Goal: Task Accomplishment & Management: Use online tool/utility

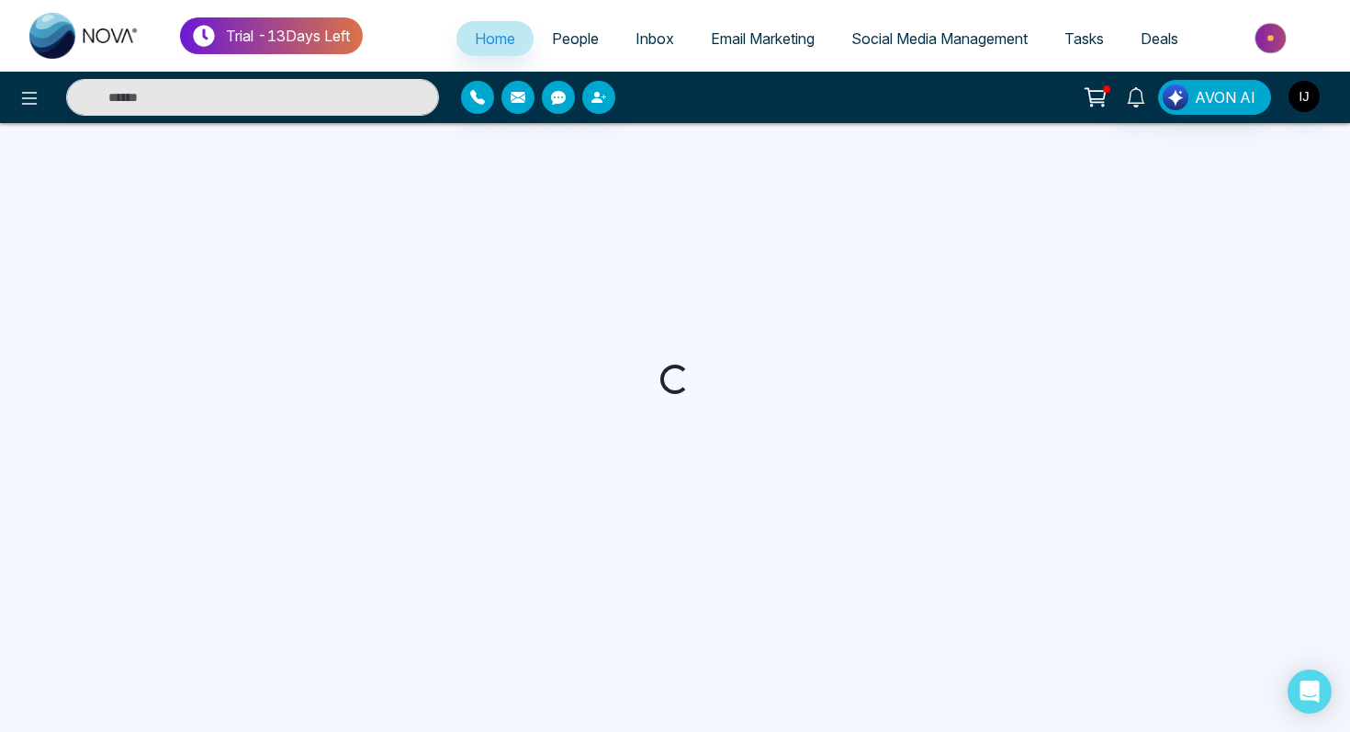
select select "*"
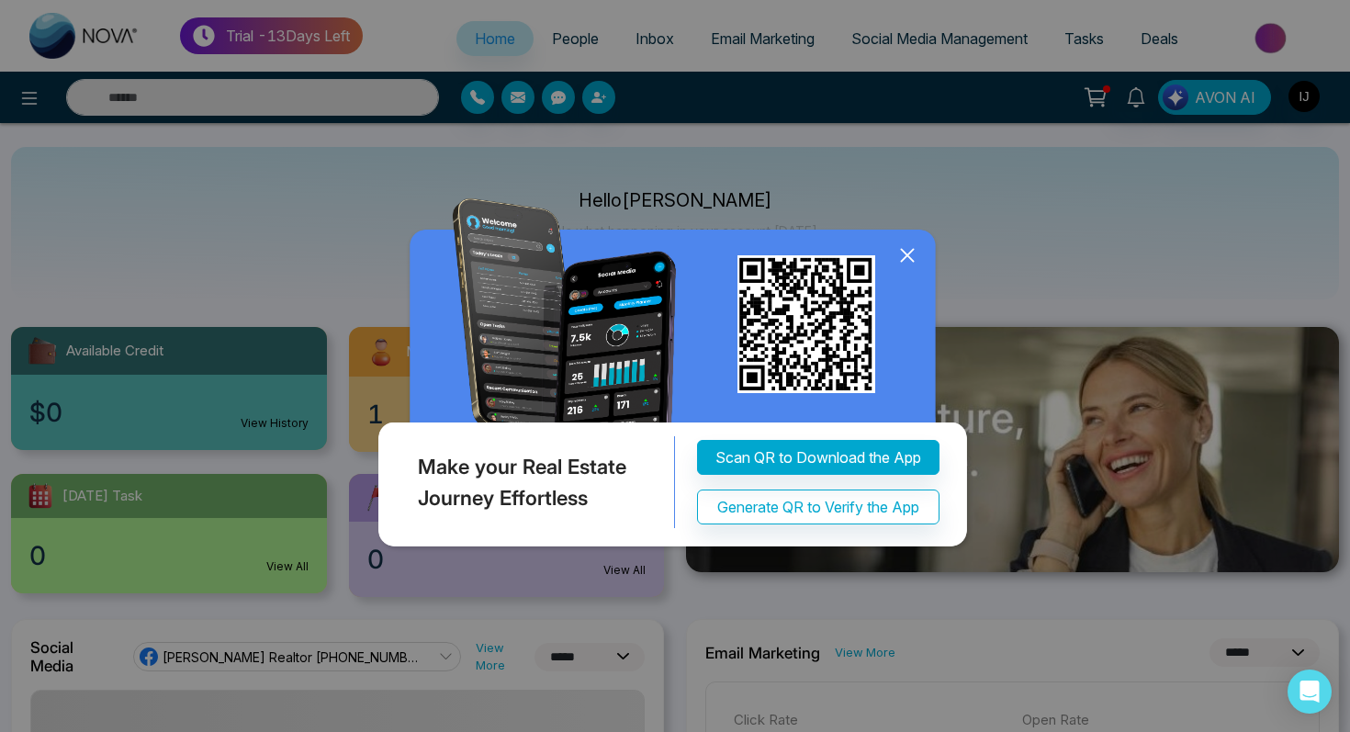
click at [904, 253] on icon at bounding box center [907, 255] width 12 height 12
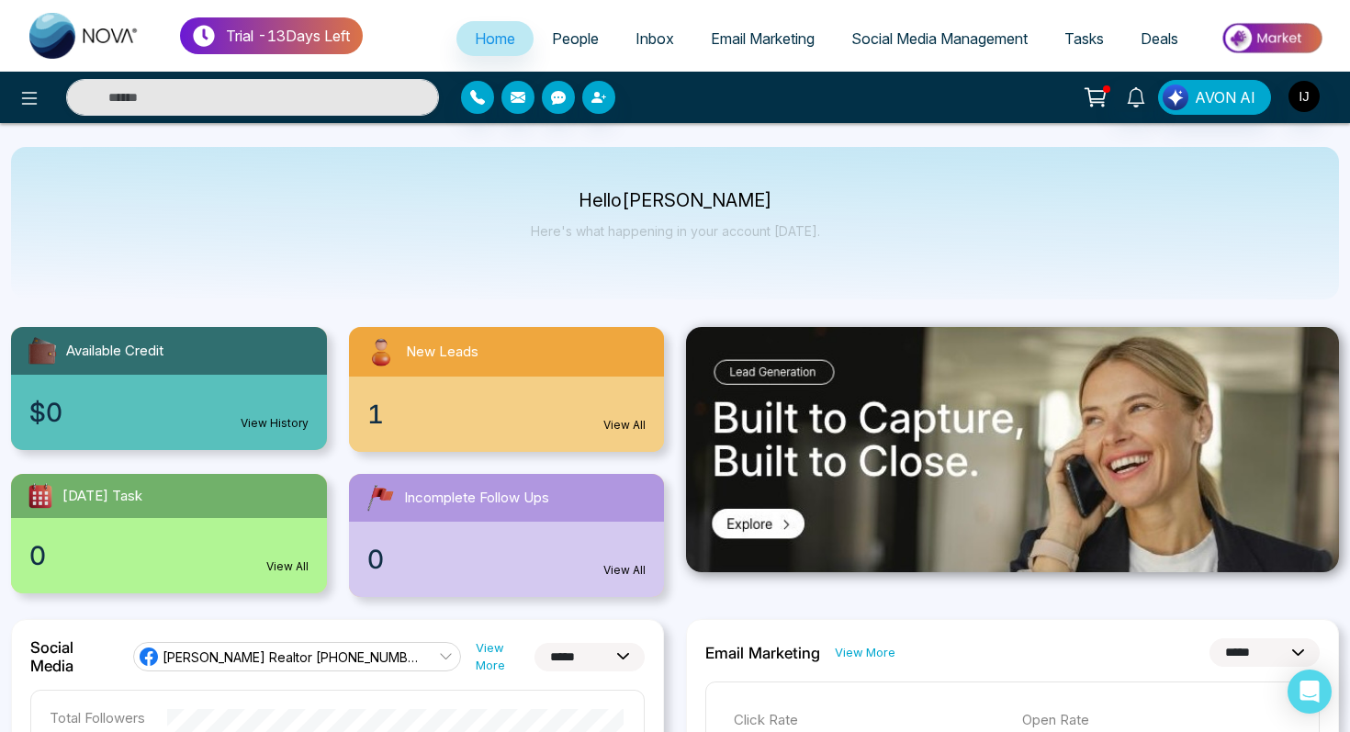
click at [528, 400] on div "1 View All" at bounding box center [507, 413] width 316 height 75
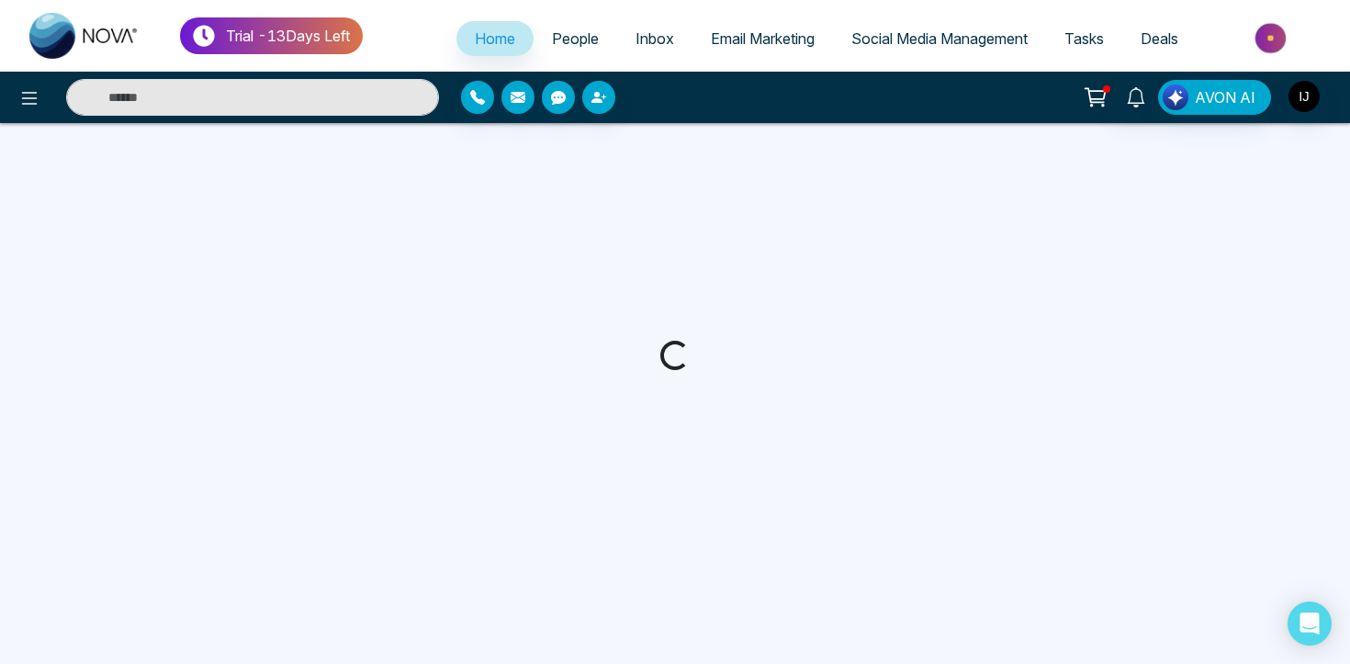
select select "*"
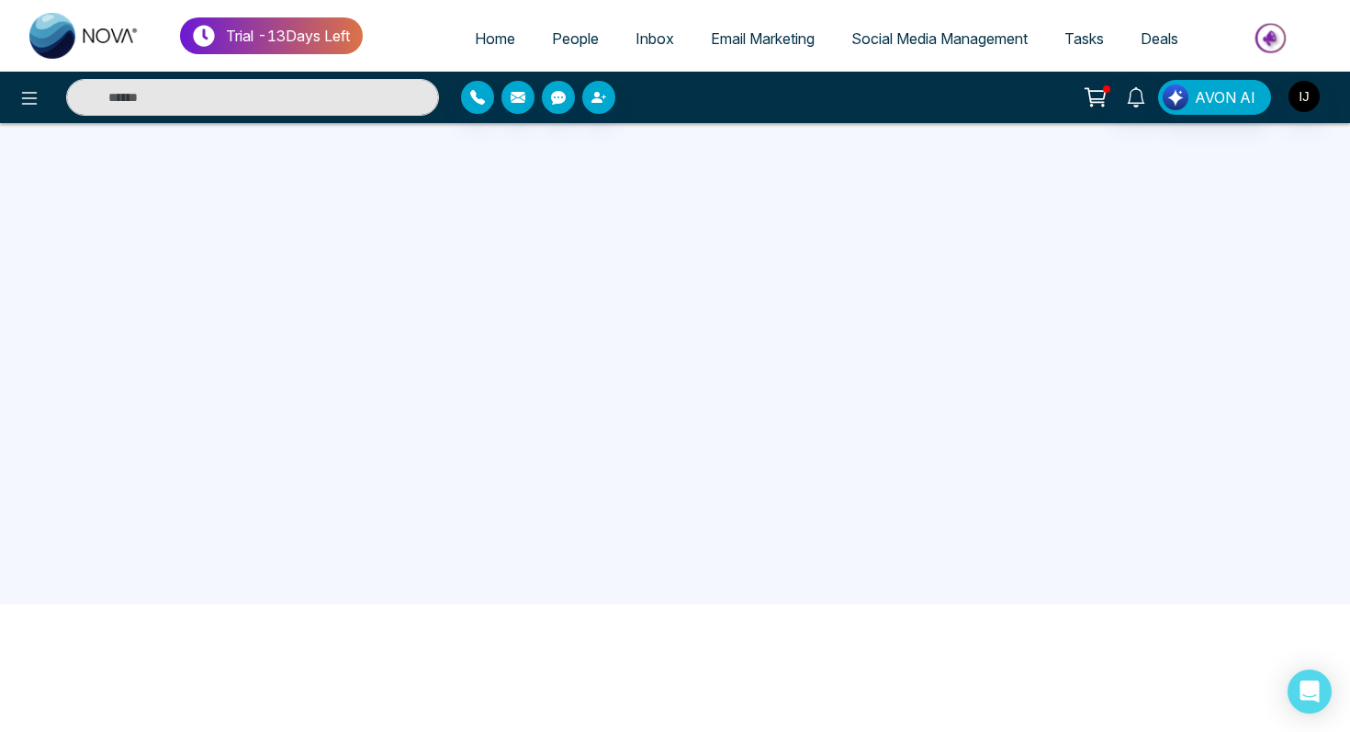
scroll to position [174, 0]
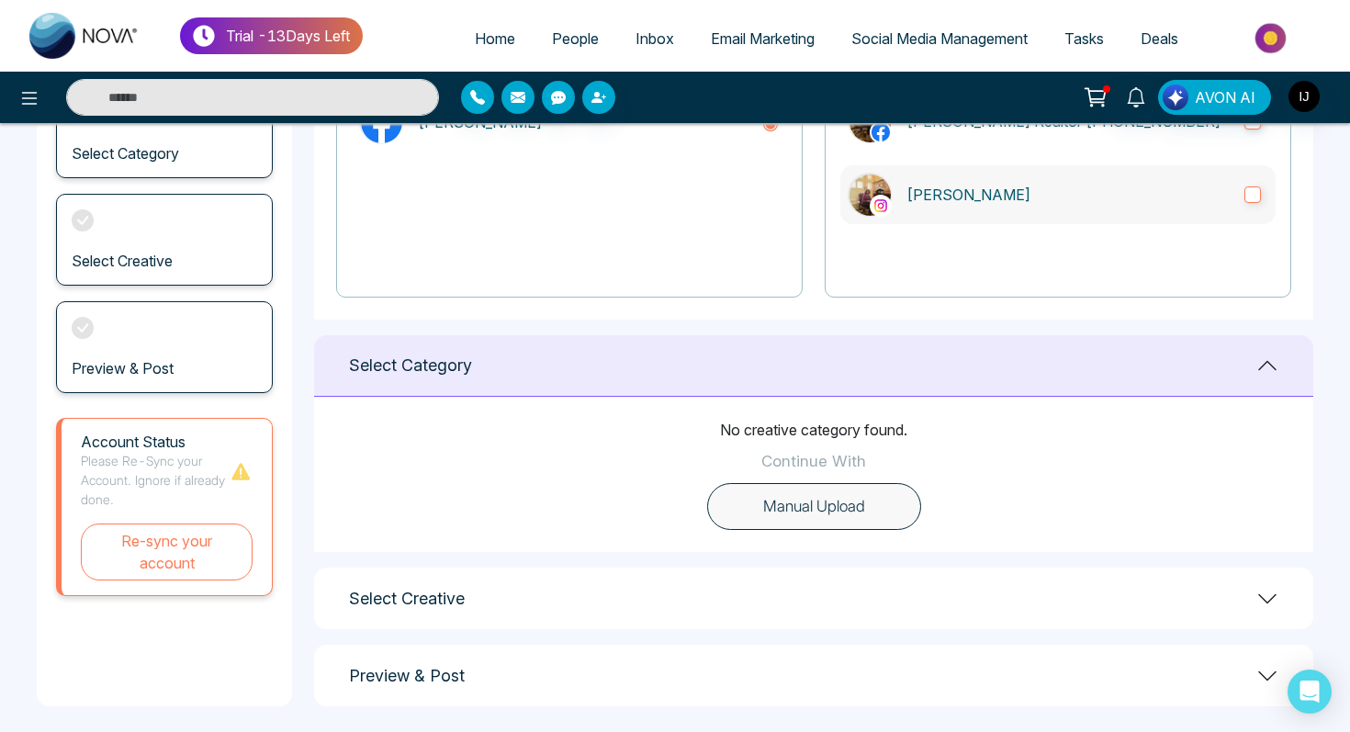
scroll to position [277, 0]
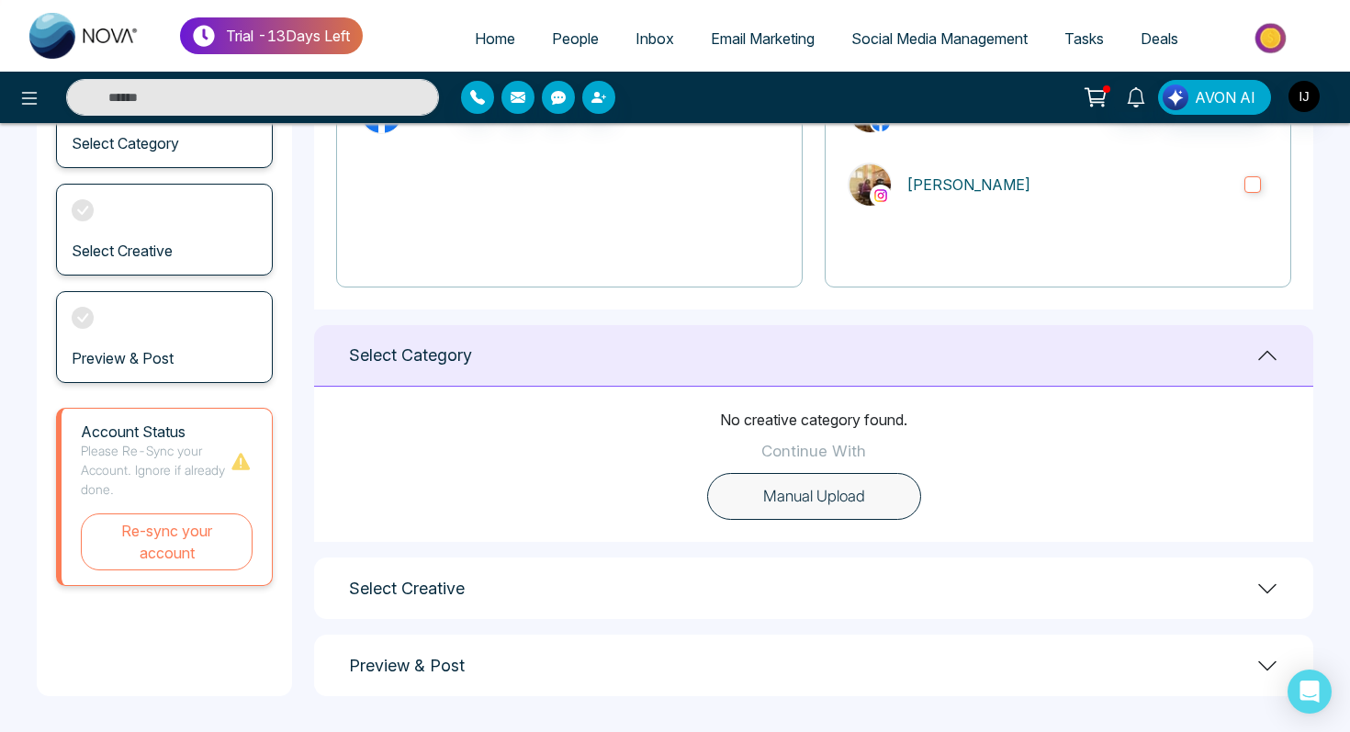
click at [407, 587] on h1 "Select Creative" at bounding box center [407, 588] width 116 height 20
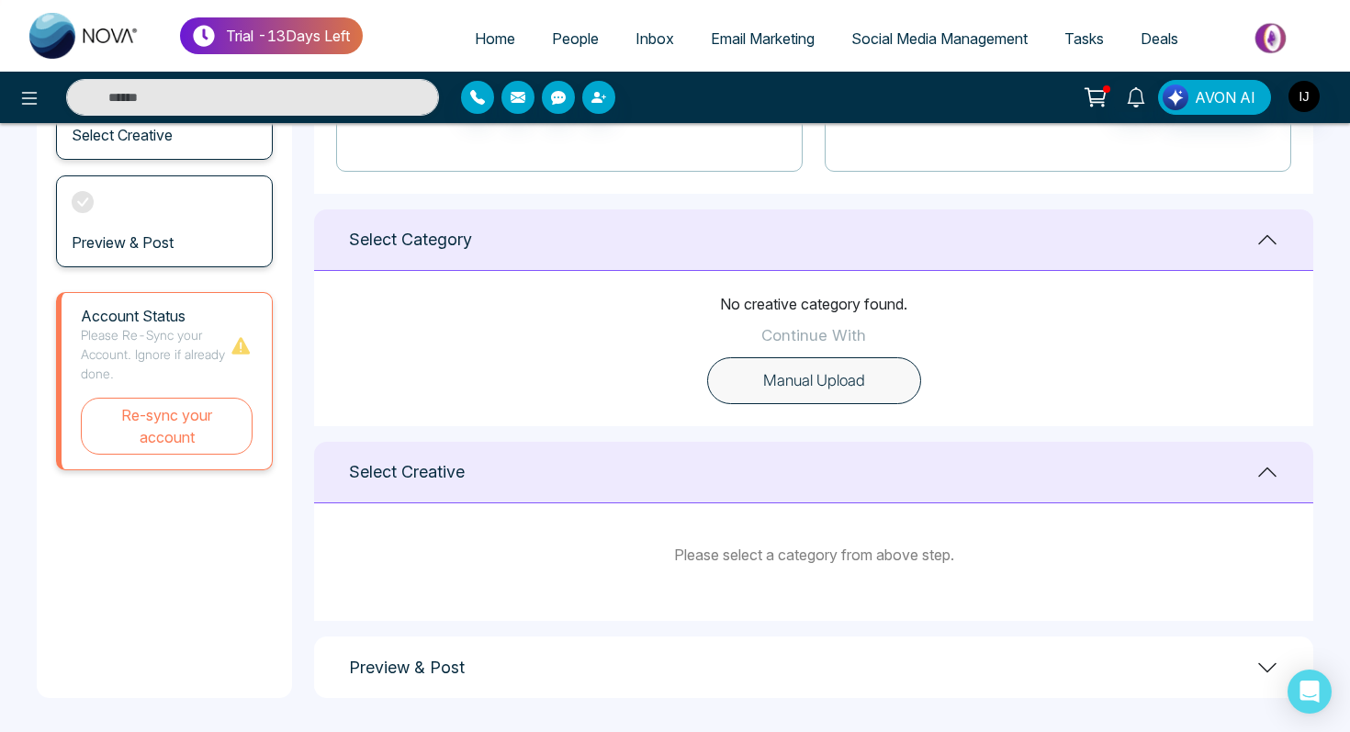
scroll to position [395, 0]
click at [416, 239] on h1 "Select Category" at bounding box center [410, 238] width 123 height 20
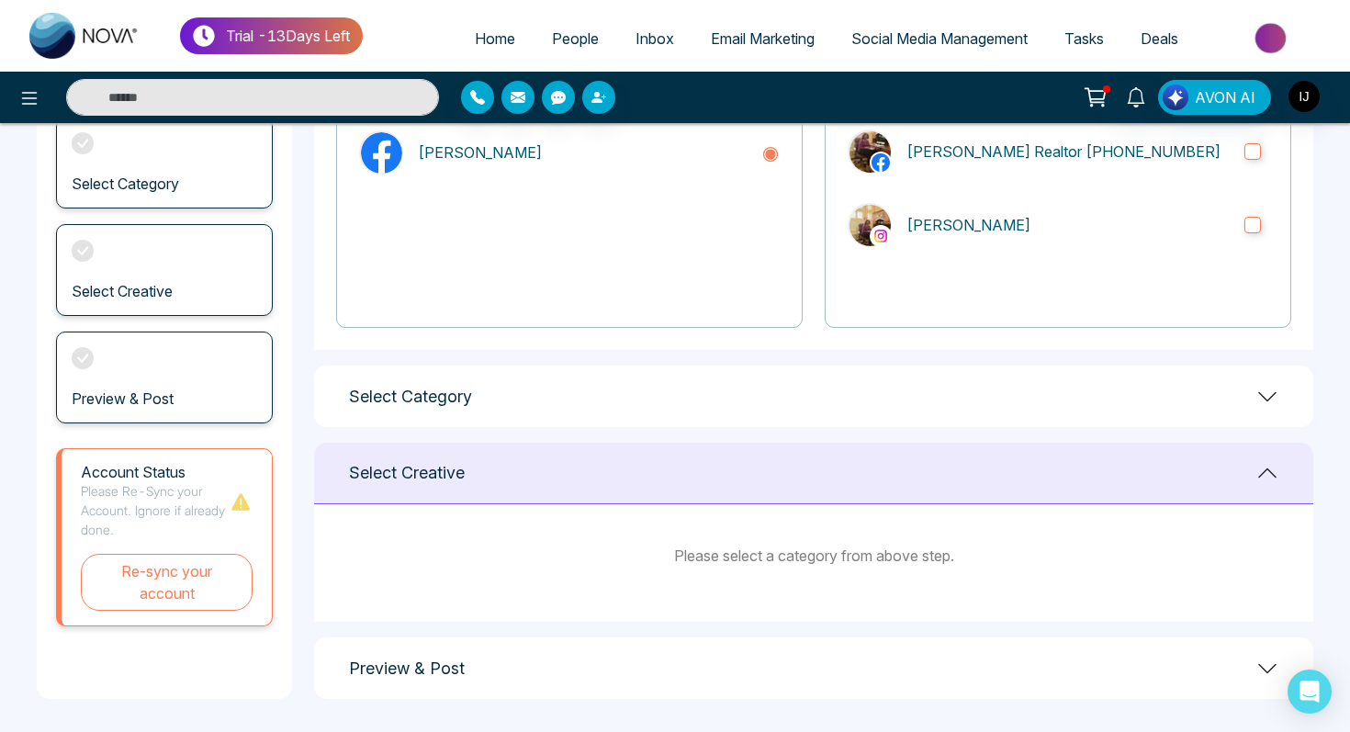
scroll to position [241, 0]
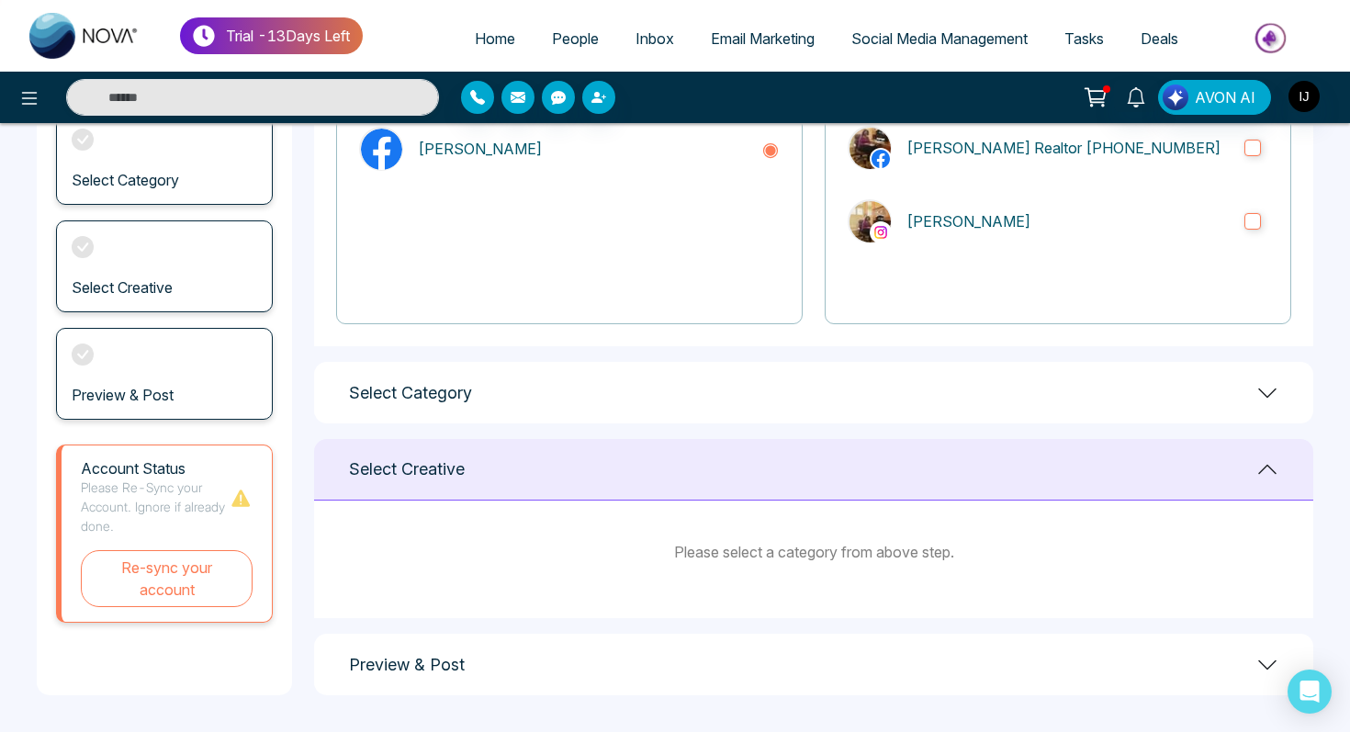
click at [411, 663] on h1 "Preview & Post" at bounding box center [407, 665] width 116 height 20
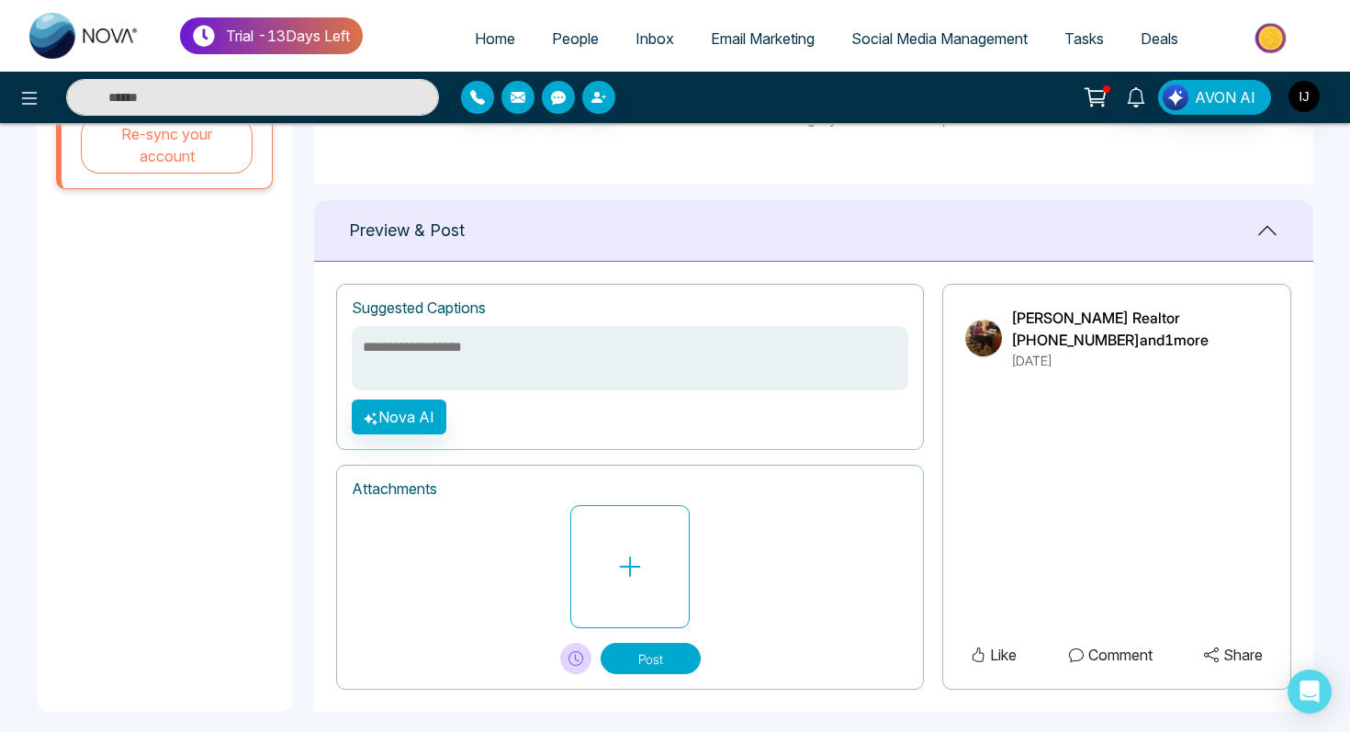
scroll to position [690, 0]
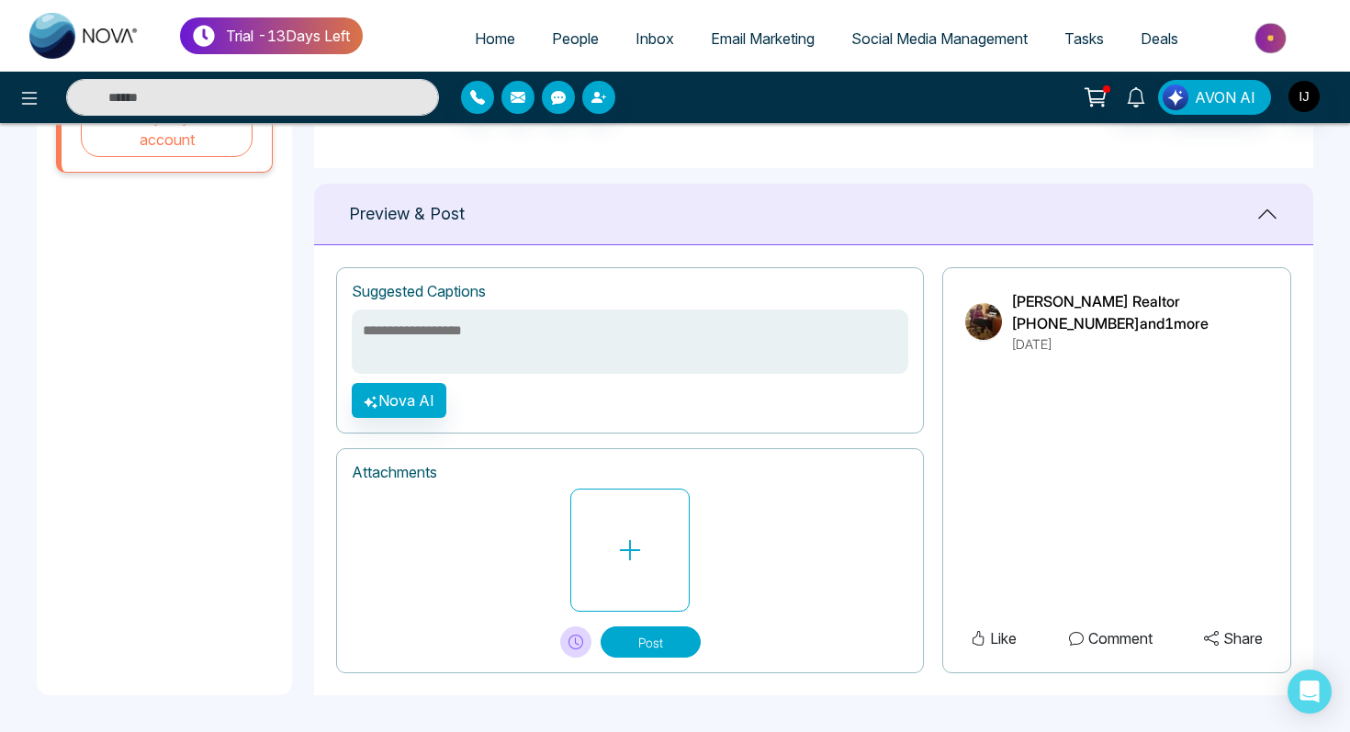
click at [457, 339] on textarea at bounding box center [630, 341] width 556 height 64
click at [1102, 98] on icon at bounding box center [1097, 95] width 16 height 8
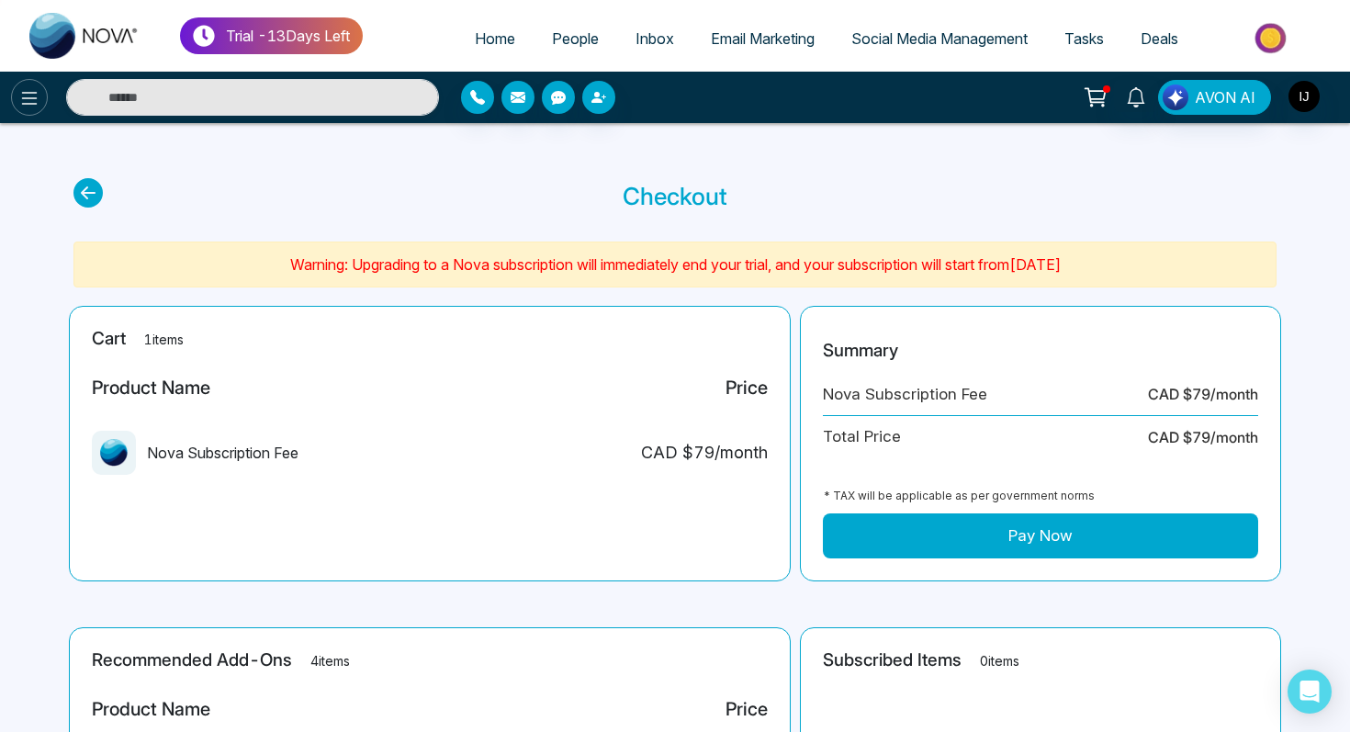
click at [25, 85] on button at bounding box center [29, 97] width 37 height 37
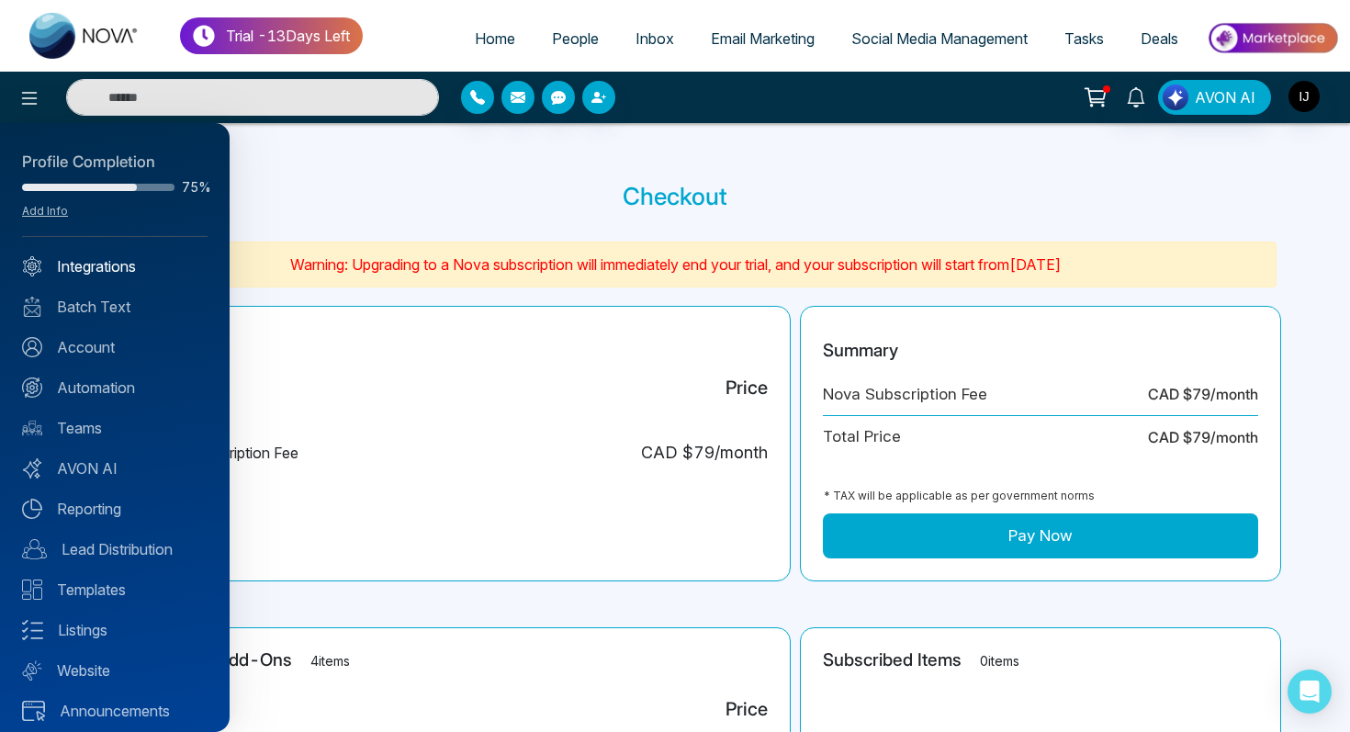
click at [102, 266] on link "Integrations" at bounding box center [114, 266] width 185 height 22
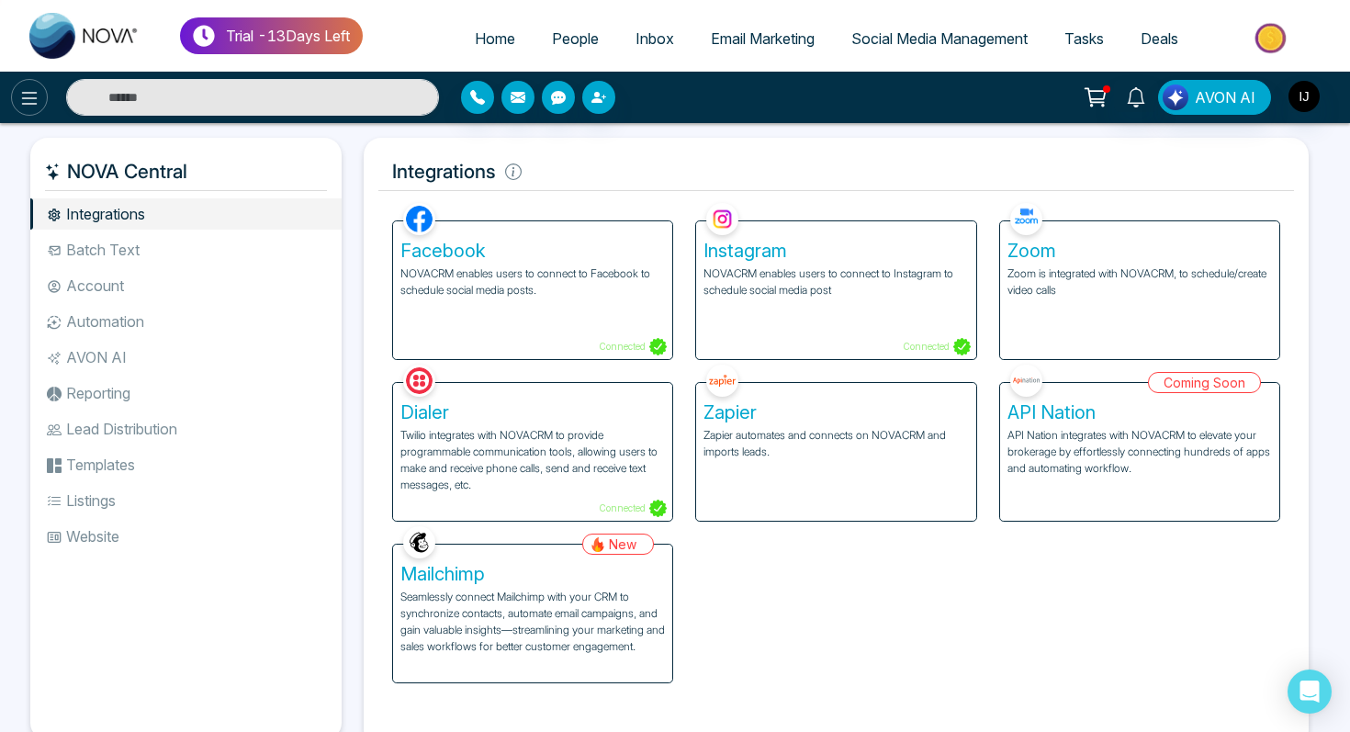
click at [34, 98] on icon at bounding box center [29, 98] width 22 height 22
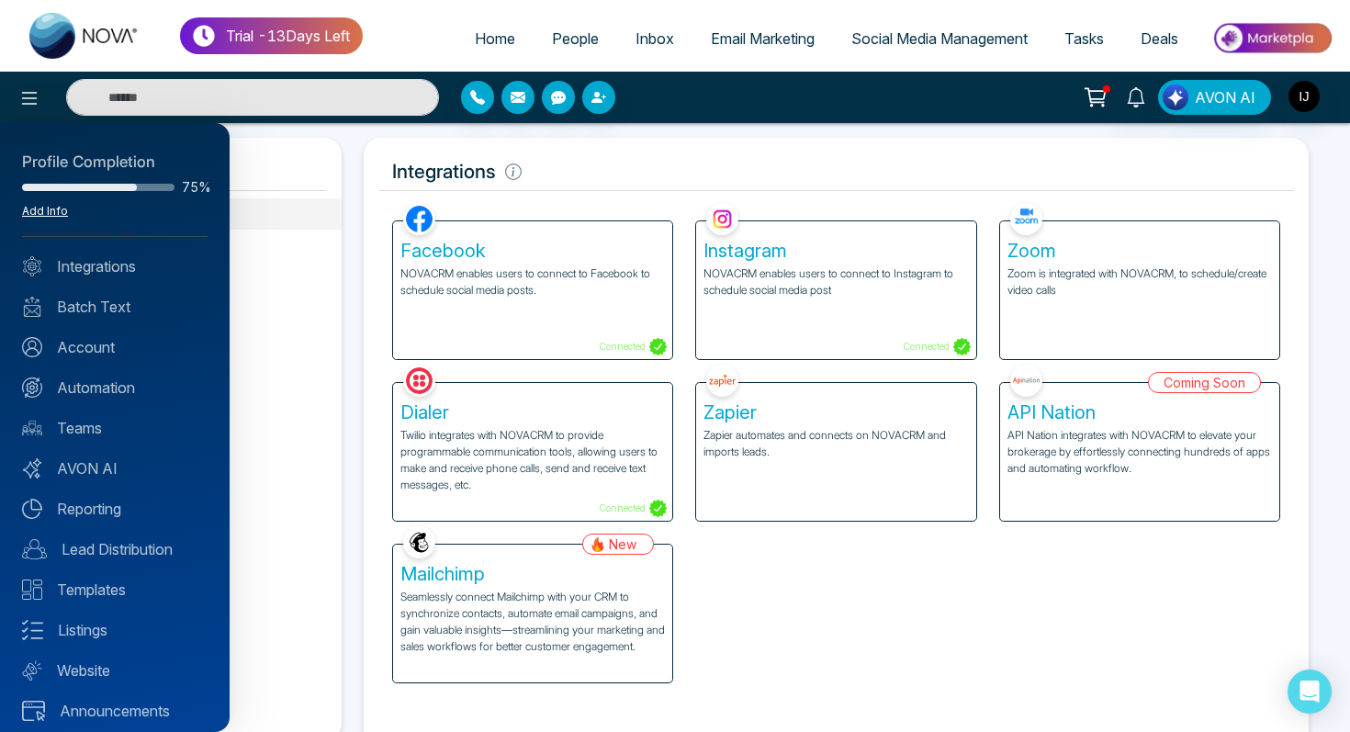
click at [42, 211] on link "Add Info" at bounding box center [45, 211] width 46 height 14
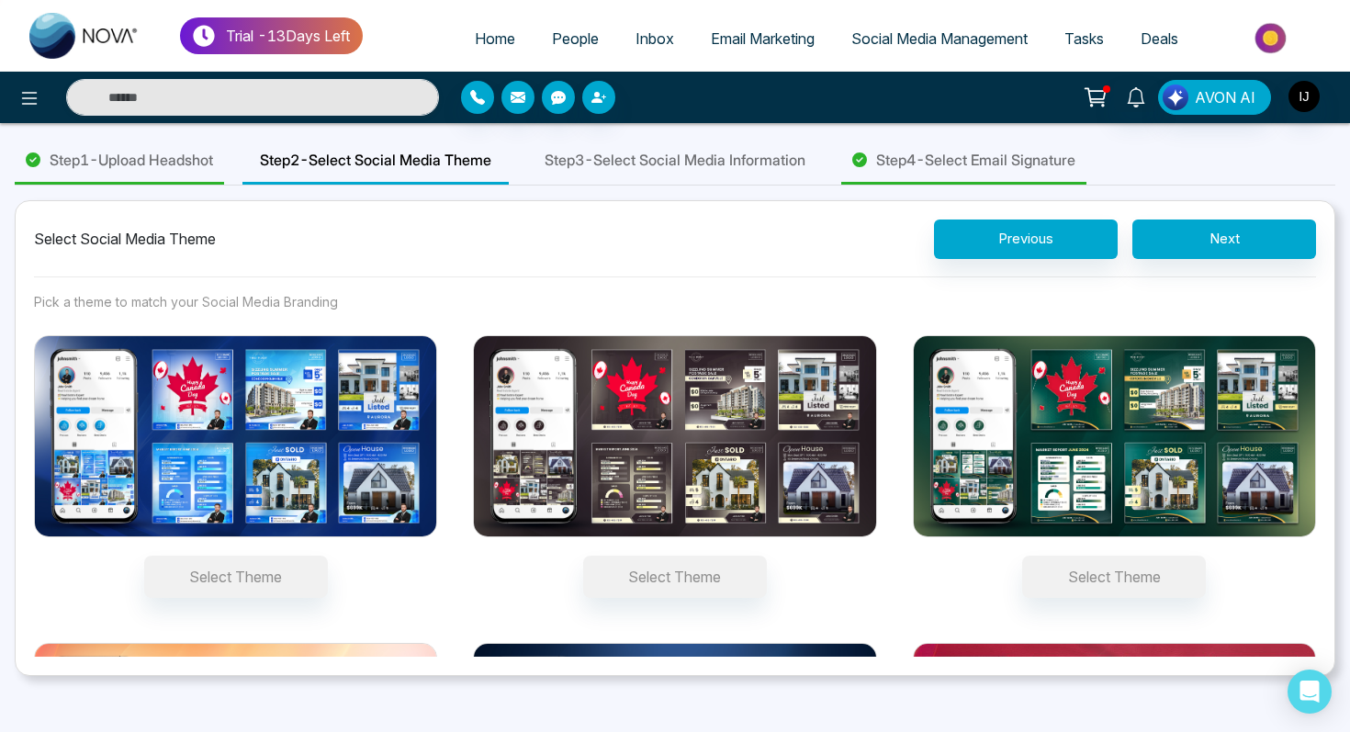
click at [219, 380] on img at bounding box center [235, 436] width 403 height 202
click at [219, 556] on button "Select Theme" at bounding box center [236, 577] width 184 height 42
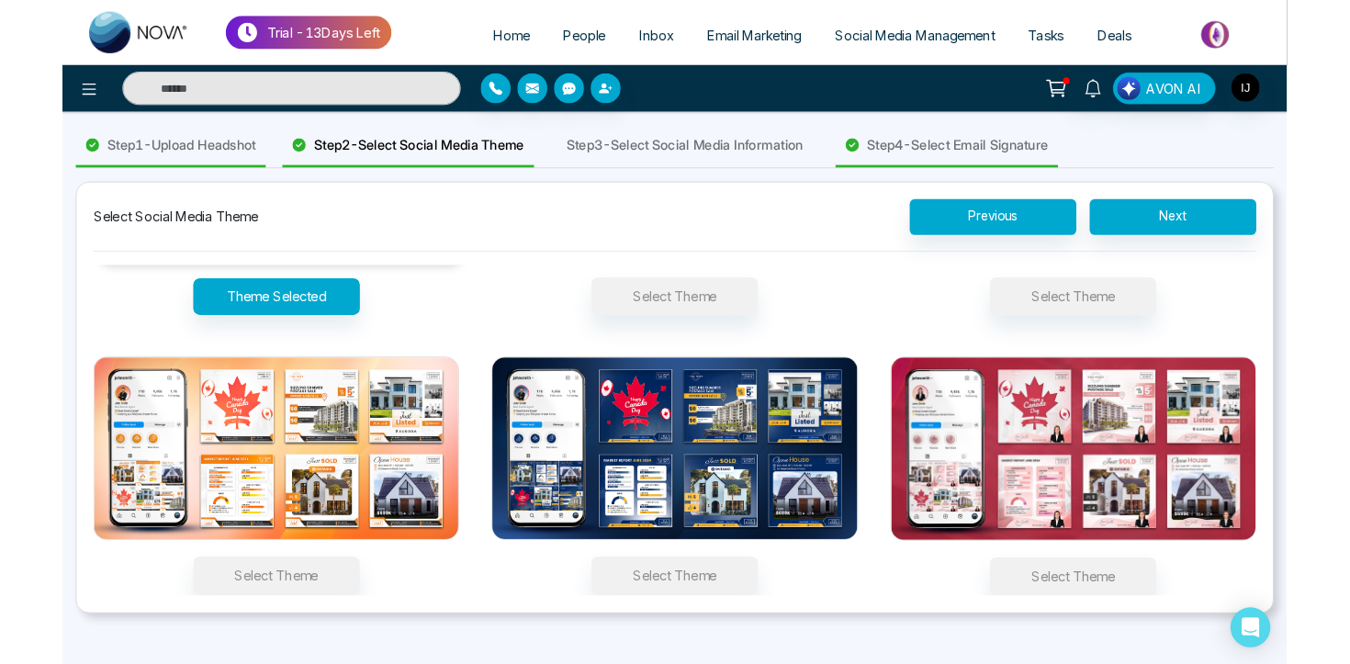
scroll to position [215, 0]
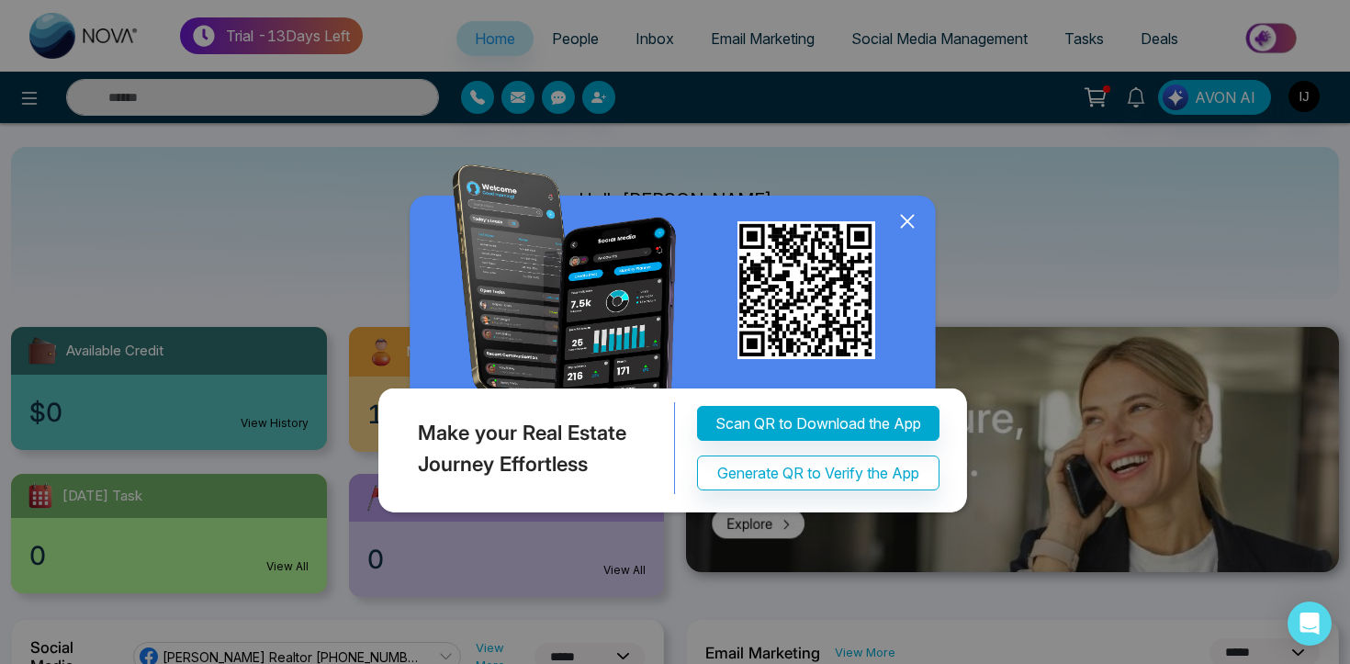
select select "*"
